Goal: Check status: Check status

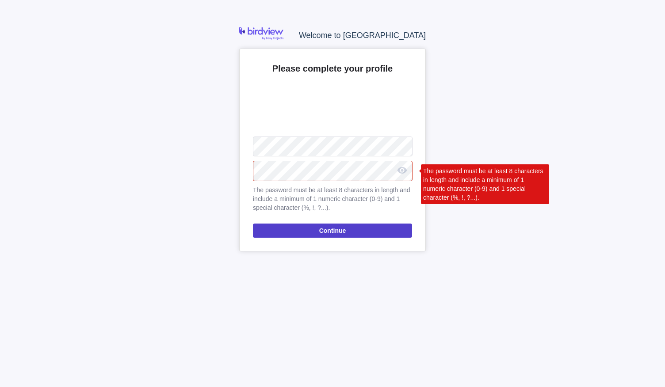
click at [325, 228] on span "Continue" at bounding box center [332, 230] width 27 height 11
click at [172, 190] on div "Welcome to Birdview Please complete your profile Upload The password must be at…" at bounding box center [332, 193] width 665 height 387
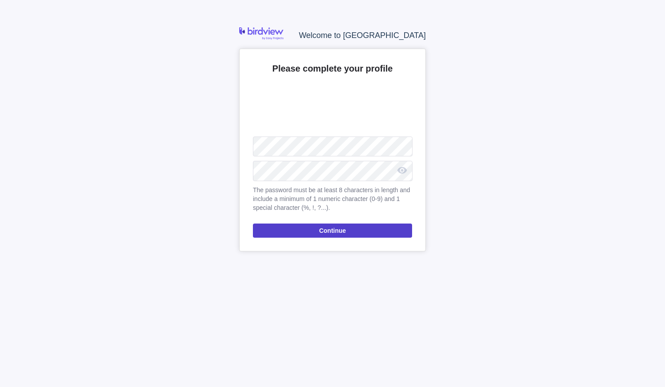
click at [276, 228] on span "Continue" at bounding box center [332, 231] width 159 height 14
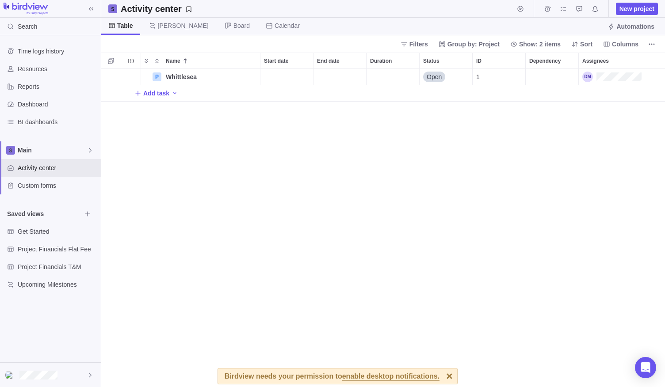
scroll to position [312, 557]
click at [51, 149] on span "Main" at bounding box center [52, 150] width 69 height 9
click at [33, 168] on span "Main" at bounding box center [56, 170] width 67 height 9
click at [33, 50] on span "Time logs history" at bounding box center [58, 51] width 80 height 9
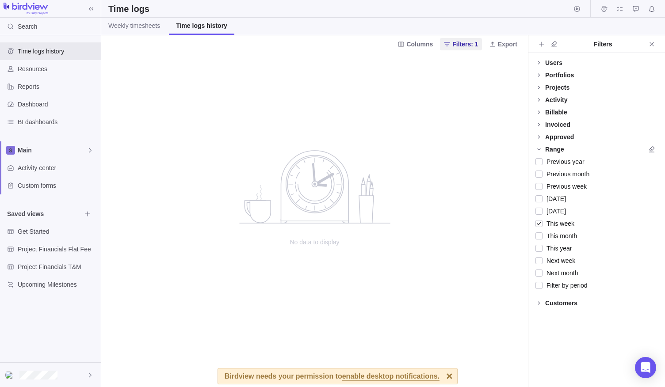
click at [557, 113] on div "Billable" at bounding box center [556, 112] width 22 height 9
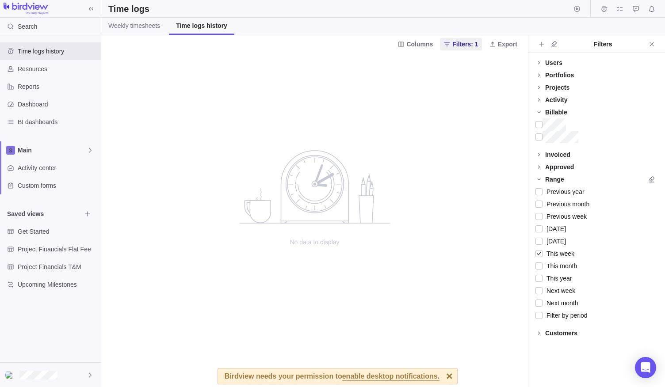
click at [558, 155] on div "Invoiced" at bounding box center [557, 154] width 25 height 9
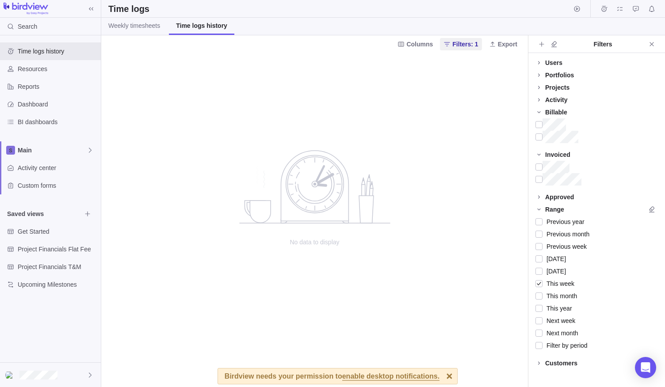
click at [558, 155] on div "Invoiced" at bounding box center [557, 154] width 25 height 9
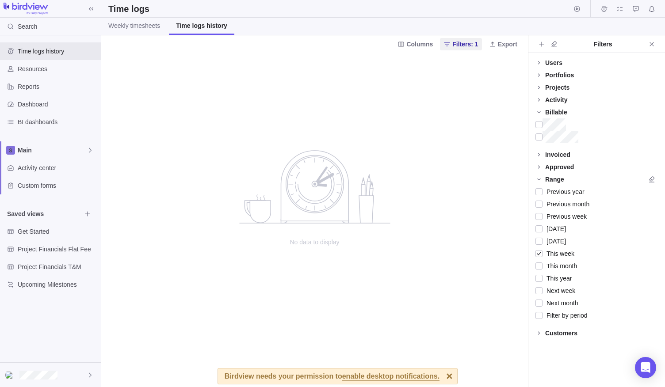
click at [547, 112] on div "Billable" at bounding box center [556, 112] width 22 height 9
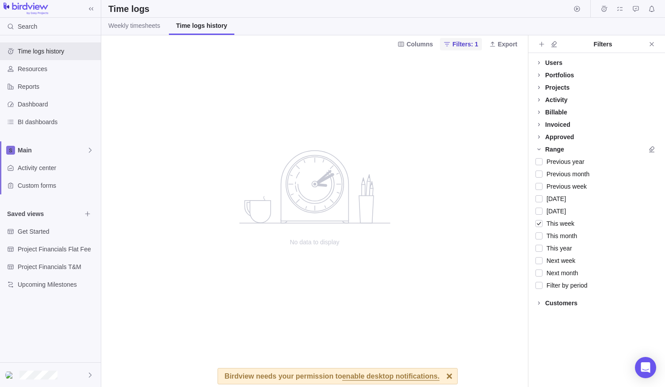
click at [459, 46] on span "Filters: 1" at bounding box center [465, 44] width 26 height 9
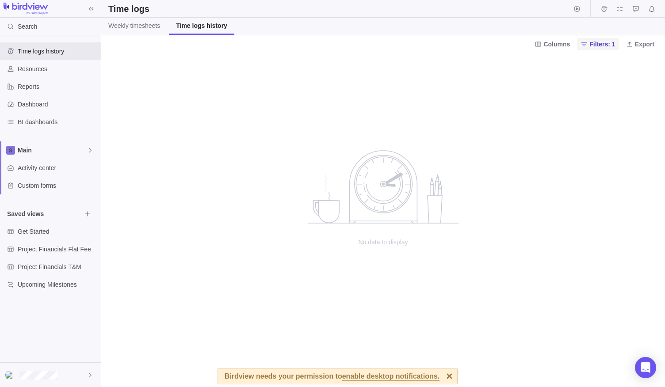
click at [592, 44] on span "Filters: 1" at bounding box center [598, 44] width 42 height 12
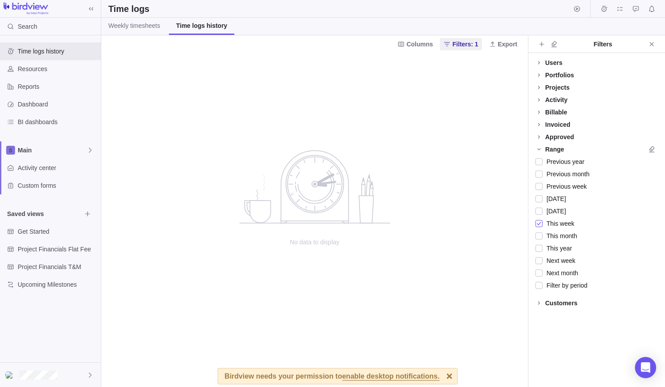
click at [538, 222] on div at bounding box center [538, 224] width 7 height 12
click at [539, 222] on div at bounding box center [538, 224] width 7 height 12
click at [388, 377] on span "enable desktop notifications." at bounding box center [390, 377] width 97 height 8
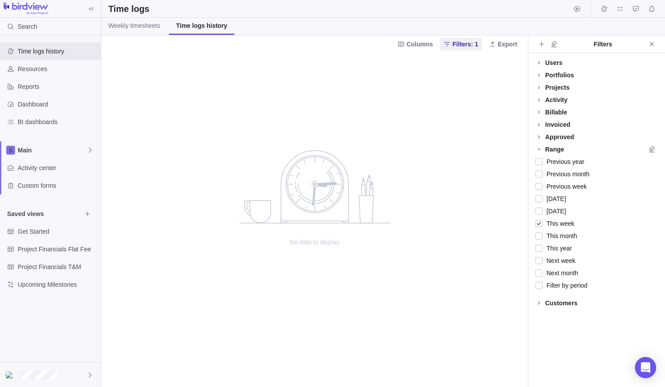
click at [151, 38] on div "Columns Filters: 1 Export" at bounding box center [314, 43] width 427 height 17
click at [147, 31] on link "Weekly timesheets" at bounding box center [134, 26] width 66 height 17
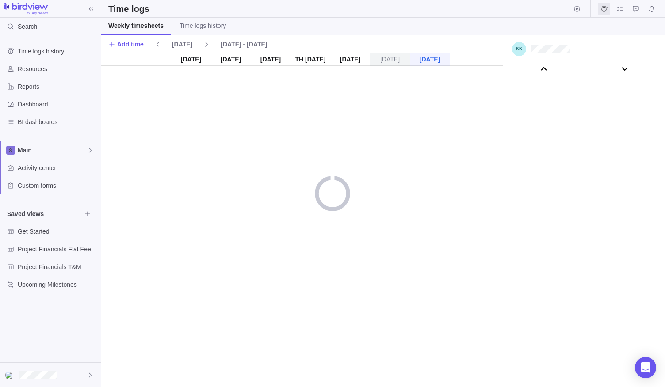
scroll to position [49289, 0]
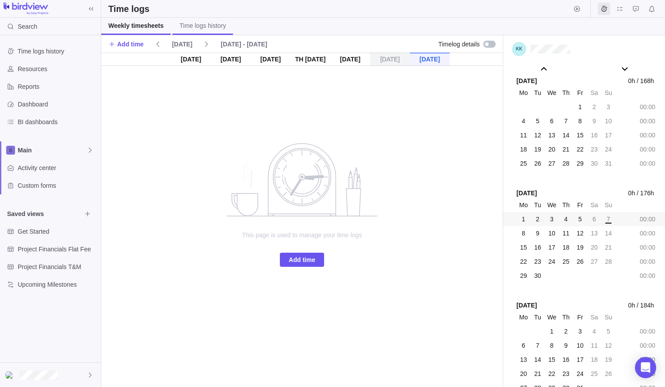
click at [180, 24] on span "Time logs history" at bounding box center [203, 25] width 46 height 9
